Goal: Task Accomplishment & Management: Use online tool/utility

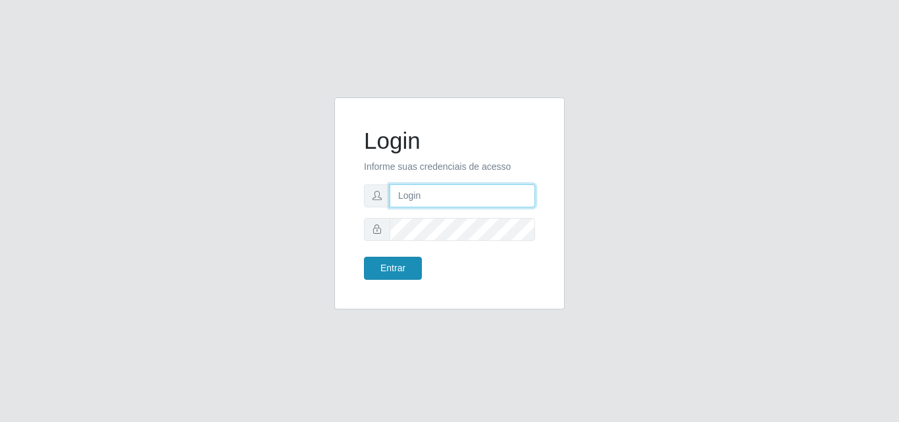
type input "[EMAIL_ADDRESS][DOMAIN_NAME]"
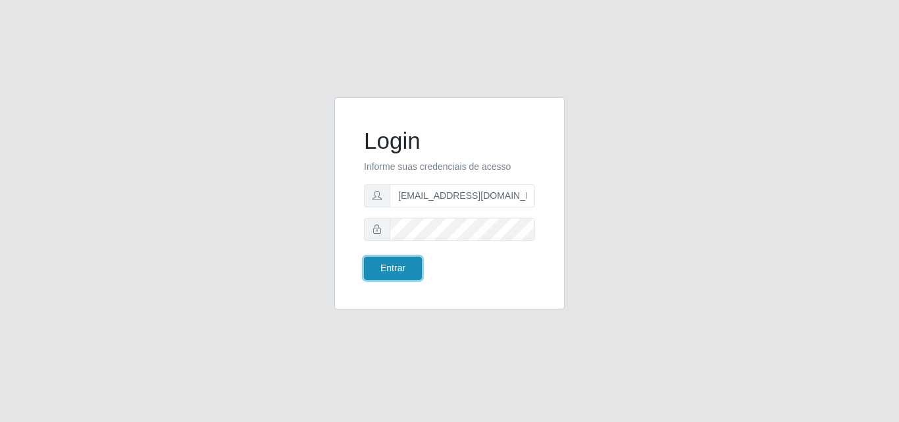
click at [401, 269] on button "Entrar" at bounding box center [393, 268] width 58 height 23
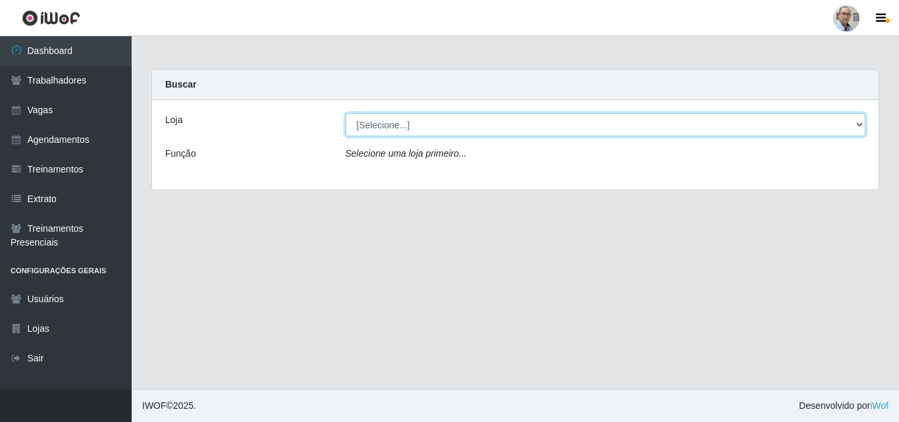
click at [858, 121] on select "[Selecione...] Mar Vermelho - Loja 04" at bounding box center [606, 124] width 521 height 23
select select "251"
click at [346, 113] on select "[Selecione...] Mar Vermelho - Loja 04" at bounding box center [606, 124] width 521 height 23
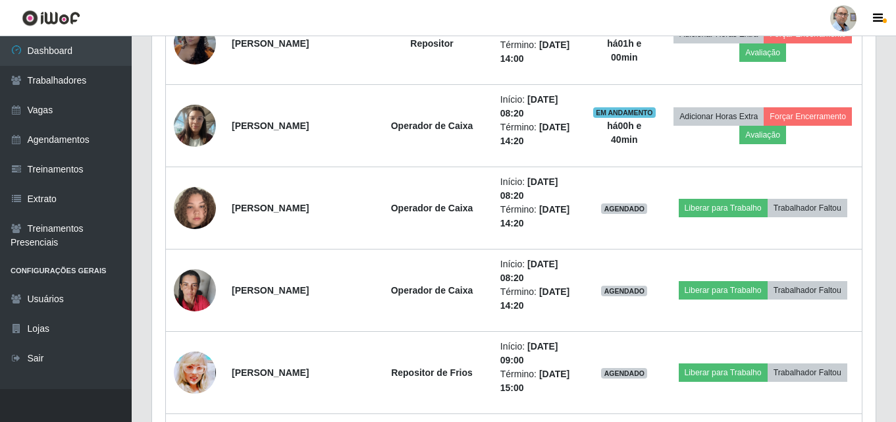
scroll to position [1646, 0]
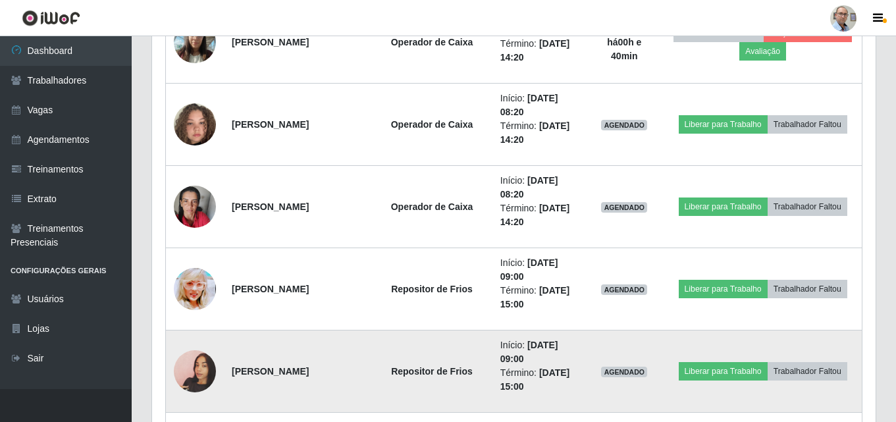
click at [184, 380] on img at bounding box center [195, 371] width 42 height 75
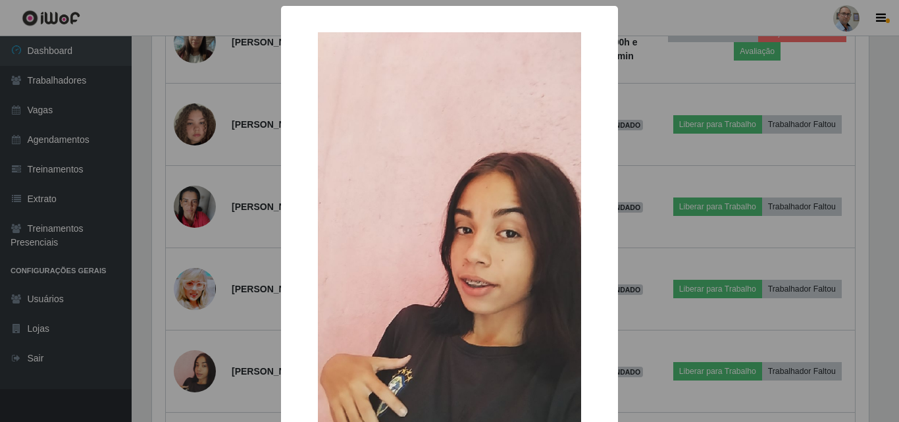
click at [184, 379] on div "× OK Cancel" at bounding box center [449, 211] width 899 height 422
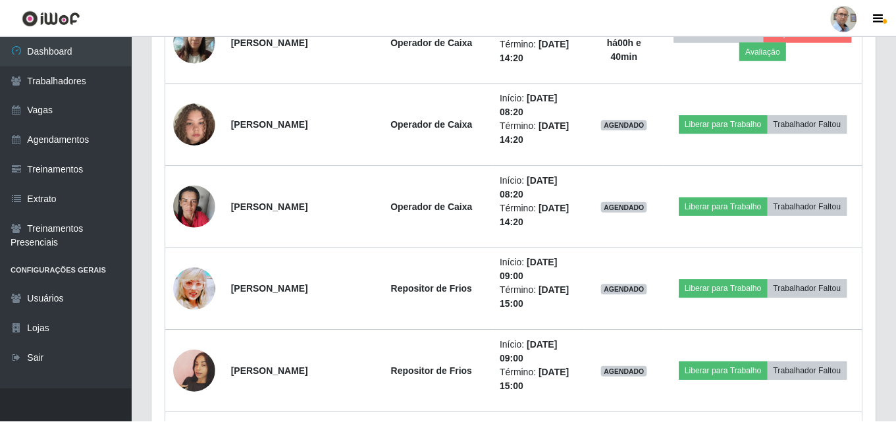
scroll to position [273, 724]
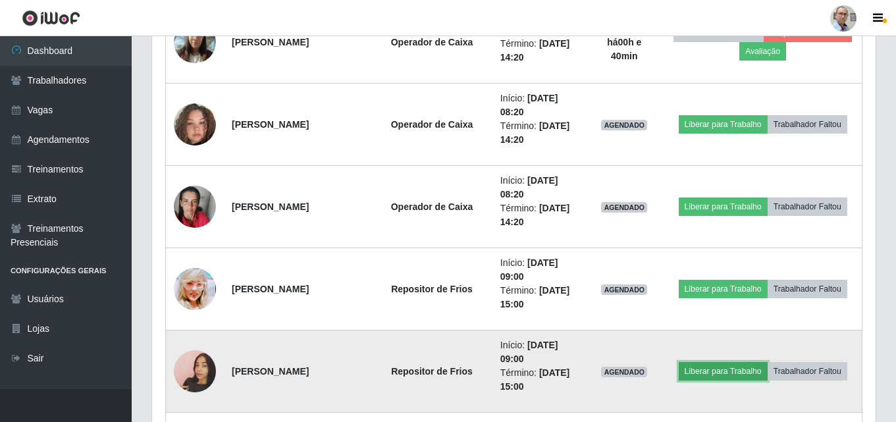
click at [708, 375] on button "Liberar para Trabalho" at bounding box center [723, 371] width 89 height 18
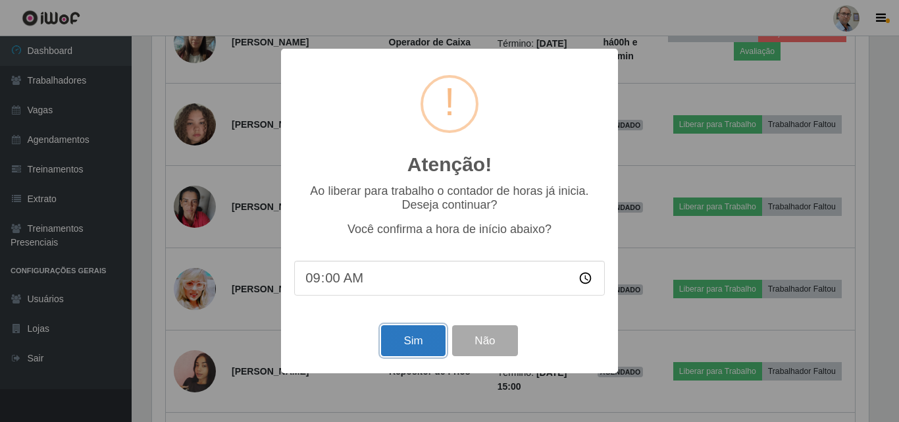
click at [412, 338] on button "Sim" at bounding box center [413, 340] width 64 height 31
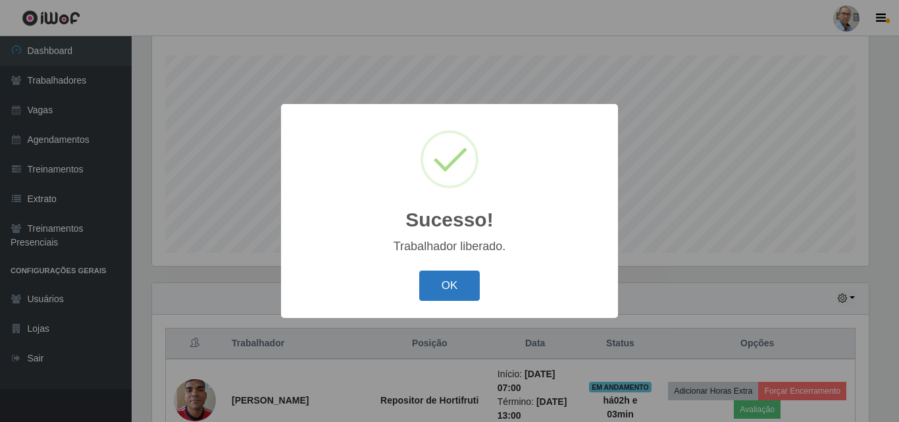
click at [467, 283] on button "OK" at bounding box center [449, 286] width 61 height 31
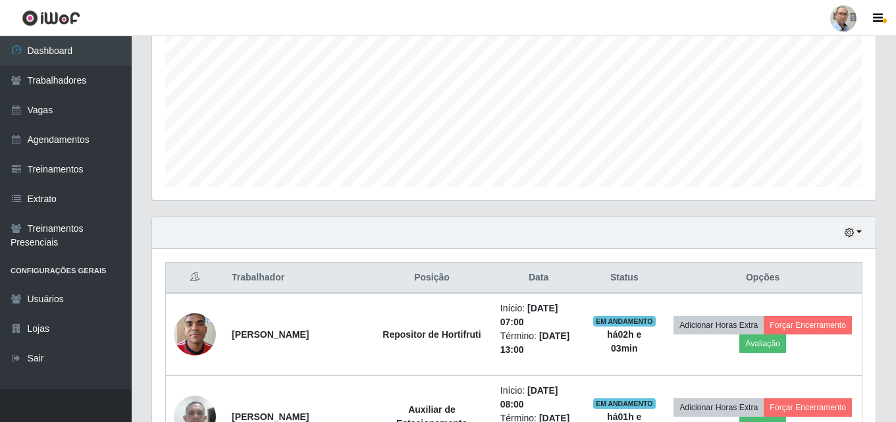
scroll to position [0, 0]
